Goal: Browse casually

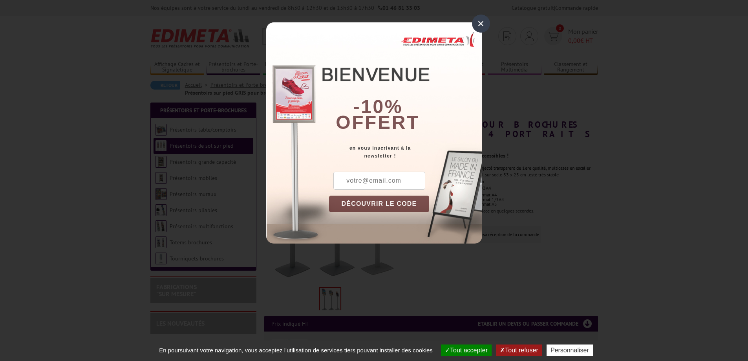
click at [485, 22] on div "×" at bounding box center [481, 24] width 18 height 18
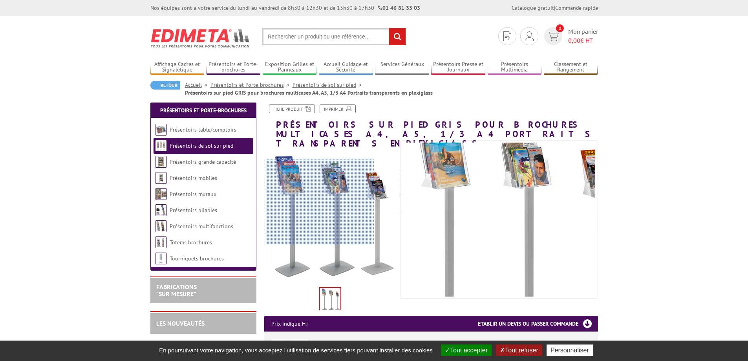
click at [320, 202] on div at bounding box center [320, 202] width 108 height 86
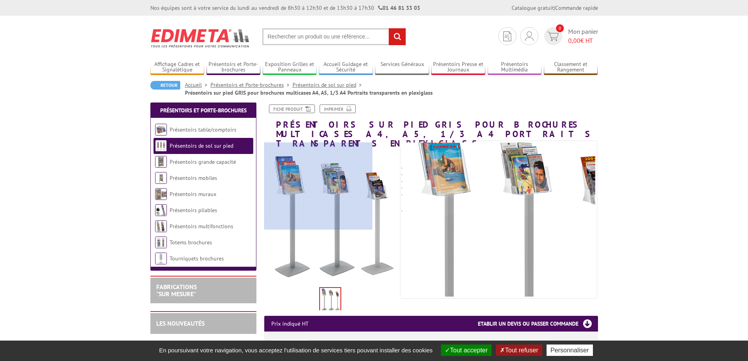
click at [311, 186] on div at bounding box center [318, 186] width 108 height 86
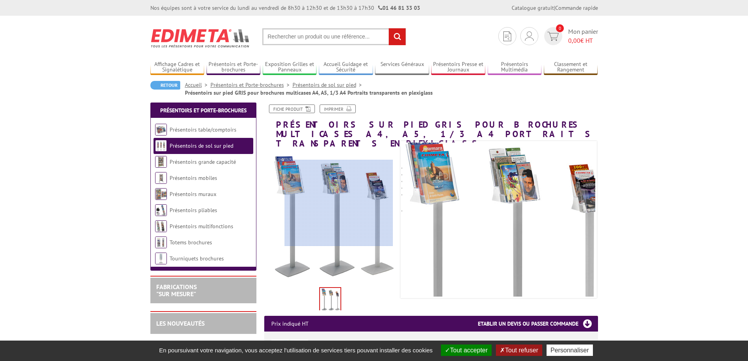
click at [341, 205] on div at bounding box center [339, 203] width 108 height 86
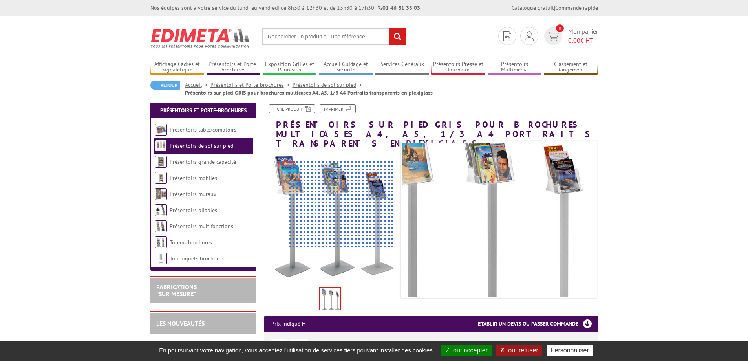
click at [341, 205] on div at bounding box center [341, 204] width 108 height 86
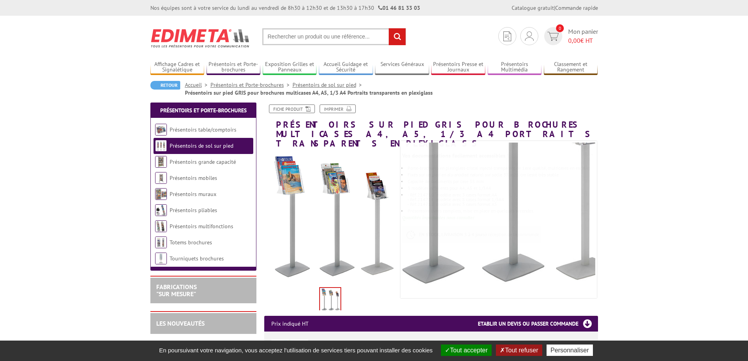
click at [328, 291] on img at bounding box center [330, 300] width 20 height 24
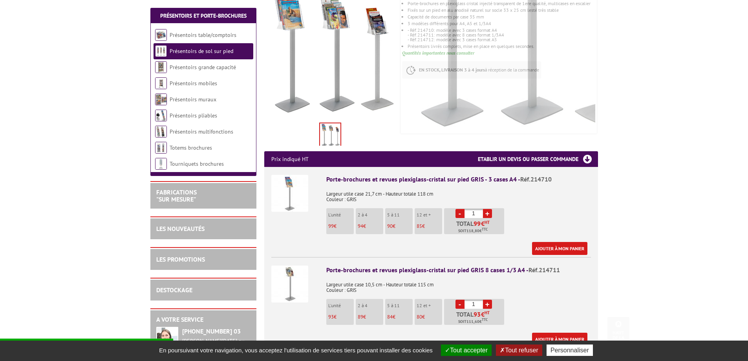
scroll to position [196, 0]
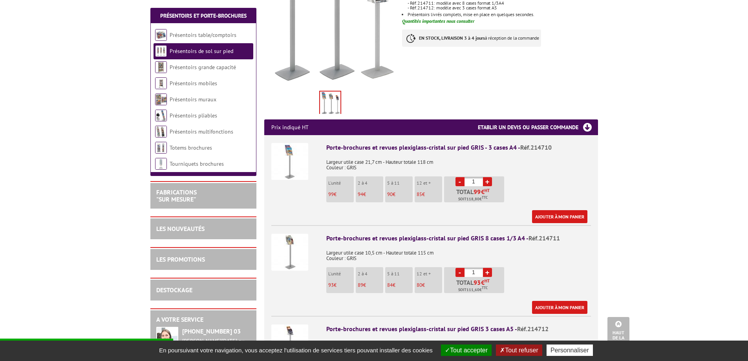
click at [291, 162] on img at bounding box center [289, 161] width 37 height 37
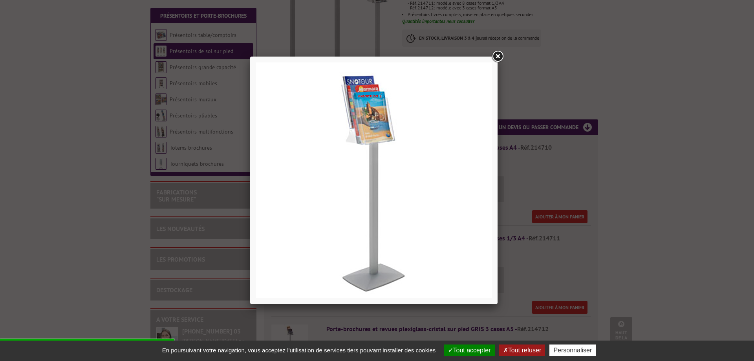
click at [498, 57] on link at bounding box center [498, 56] width 14 height 14
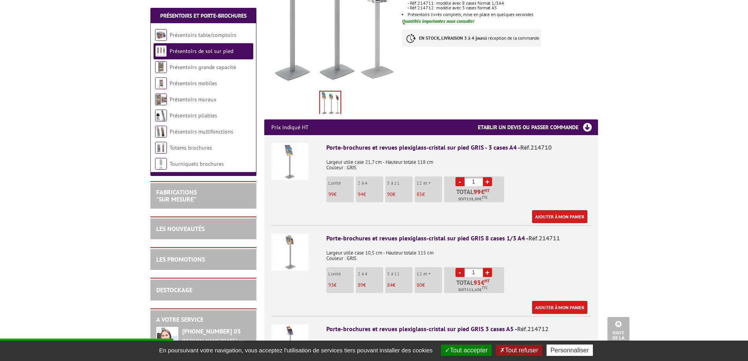
click at [294, 165] on img at bounding box center [289, 161] width 37 height 37
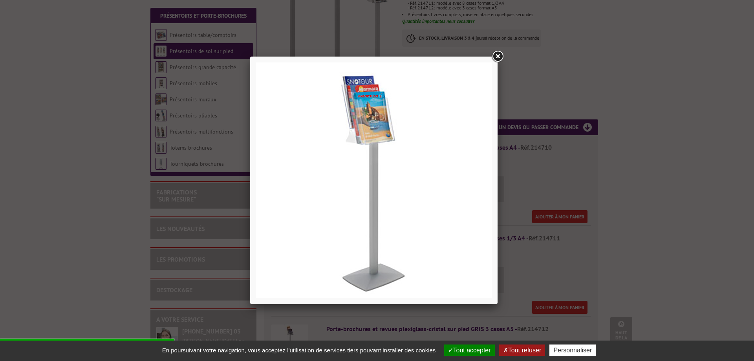
click at [498, 56] on link at bounding box center [498, 56] width 14 height 14
